Goal: Download file/media

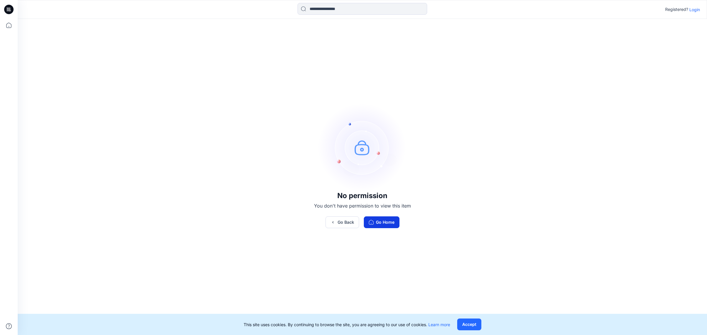
click at [375, 224] on button "Go Home" at bounding box center [382, 223] width 36 height 12
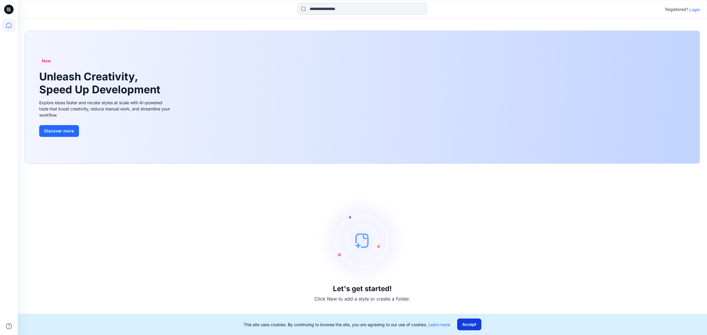
click at [468, 322] on button "Accept" at bounding box center [469, 325] width 24 height 12
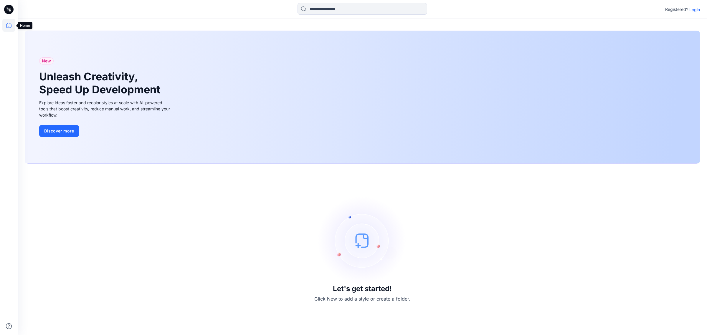
click at [11, 25] on icon at bounding box center [8, 25] width 5 height 5
click at [7, 11] on icon at bounding box center [8, 9] width 9 height 9
click at [7, 9] on icon at bounding box center [8, 9] width 9 height 9
click at [698, 9] on p "Login" at bounding box center [695, 9] width 11 height 6
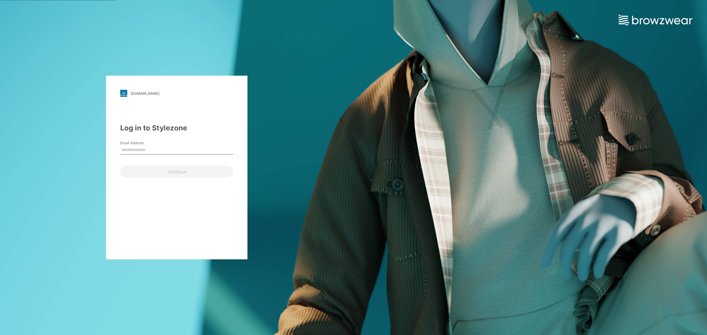
type input "**********"
click at [146, 172] on button "Continue" at bounding box center [176, 172] width 113 height 12
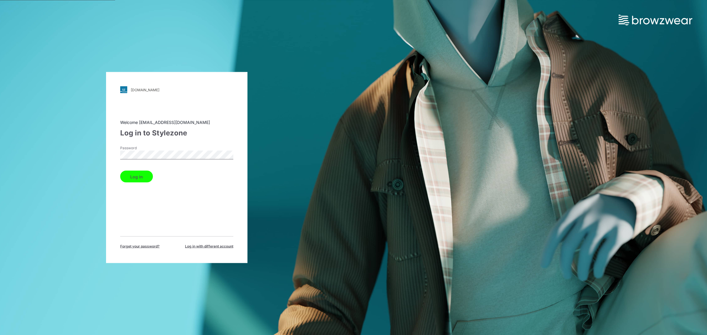
click at [142, 175] on button "Log in" at bounding box center [136, 177] width 33 height 12
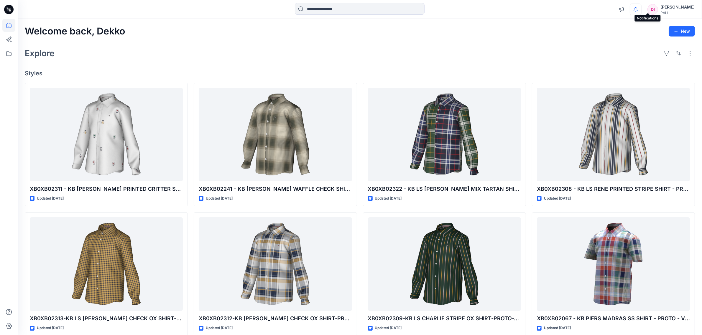
click at [641, 9] on icon "button" at bounding box center [635, 10] width 11 height 12
click at [452, 28] on div "Welcome back, Dekko New" at bounding box center [360, 31] width 670 height 11
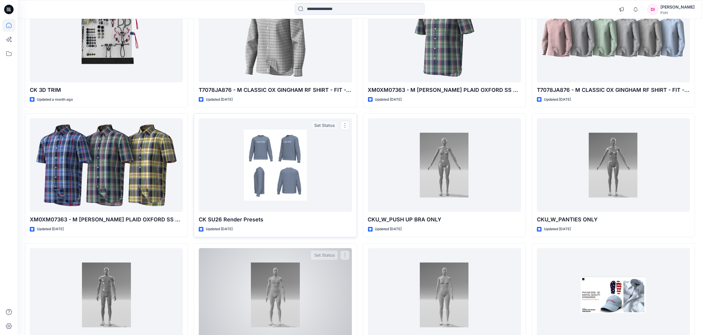
scroll to position [442, 0]
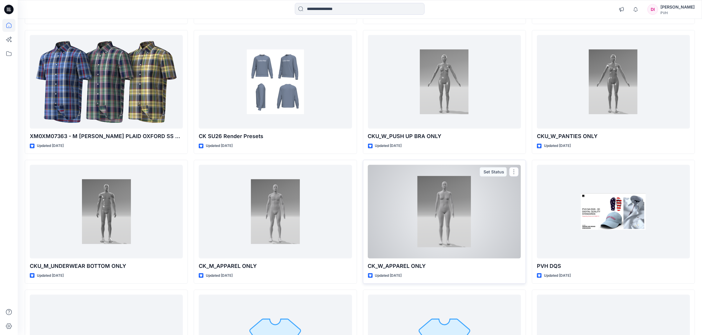
click at [435, 201] on div at bounding box center [444, 212] width 153 height 94
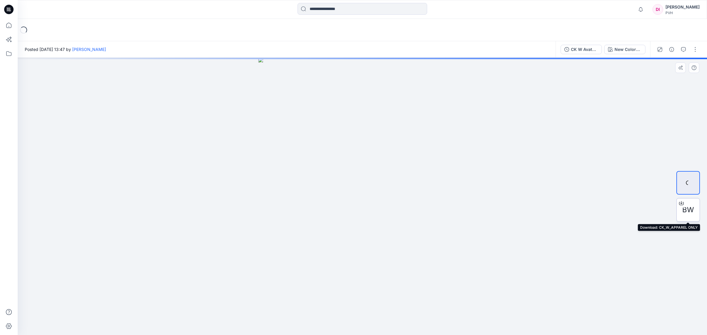
click at [690, 208] on span "BW" at bounding box center [689, 210] width 12 height 11
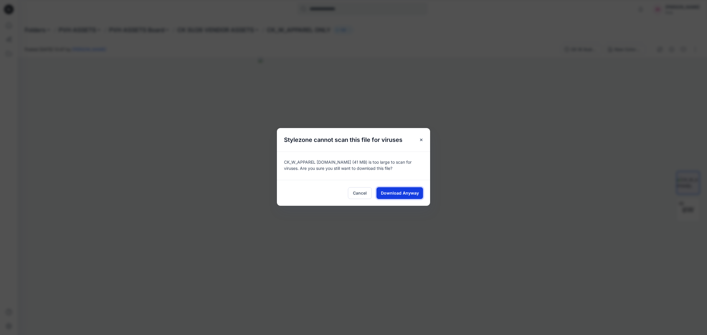
click at [405, 195] on span "Download Anyway" at bounding box center [400, 193] width 38 height 6
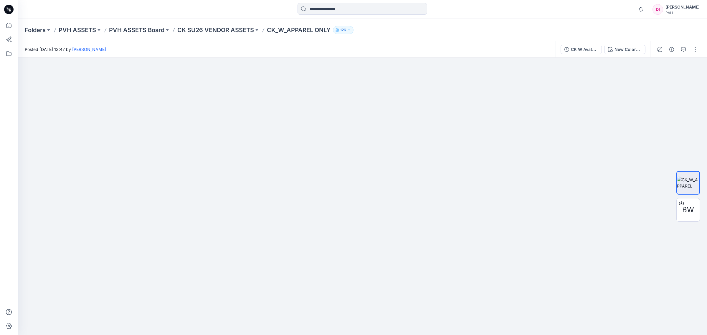
click at [8, 8] on icon at bounding box center [8, 9] width 9 height 9
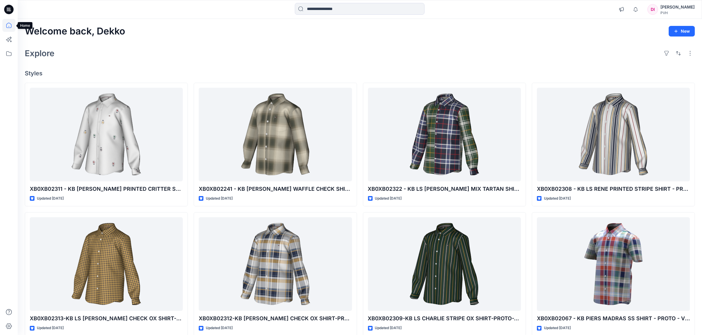
click at [7, 22] on icon at bounding box center [8, 25] width 13 height 13
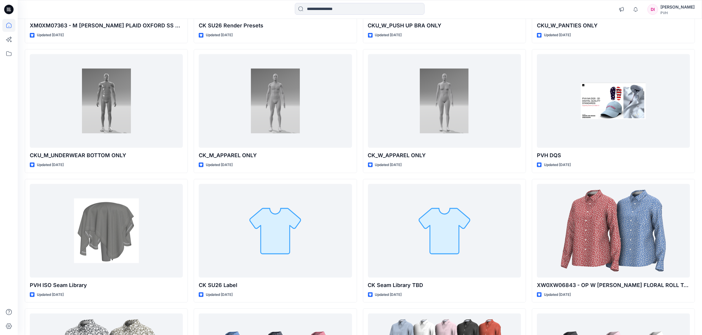
scroll to position [553, 0]
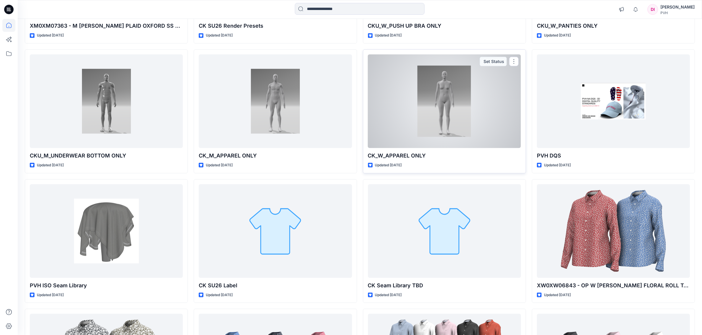
click at [400, 123] on div at bounding box center [444, 102] width 153 height 94
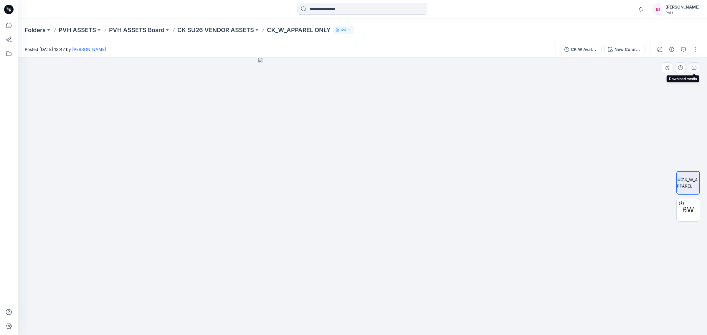
click at [696, 69] on icon "button" at bounding box center [694, 67] width 5 height 5
